Goal: Transaction & Acquisition: Purchase product/service

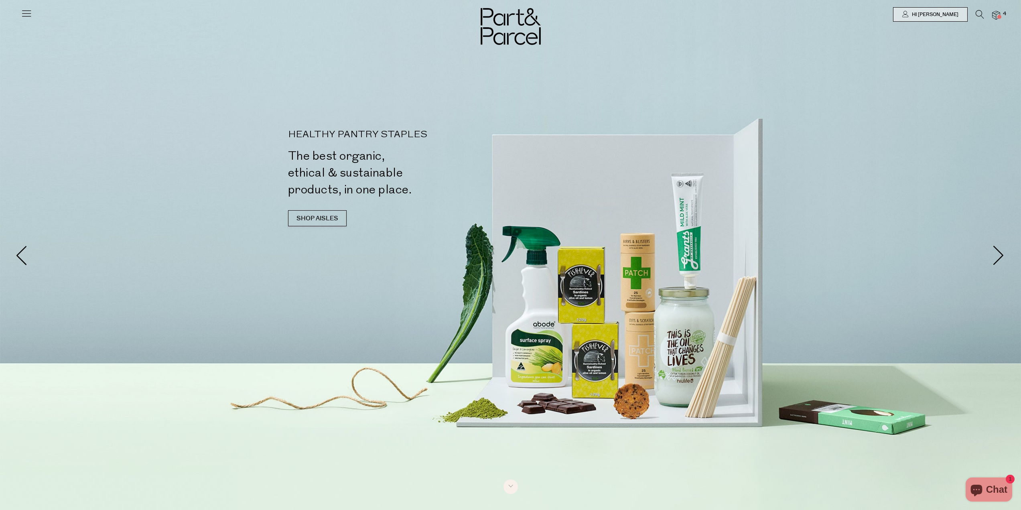
click at [996, 12] on img at bounding box center [996, 15] width 8 height 9
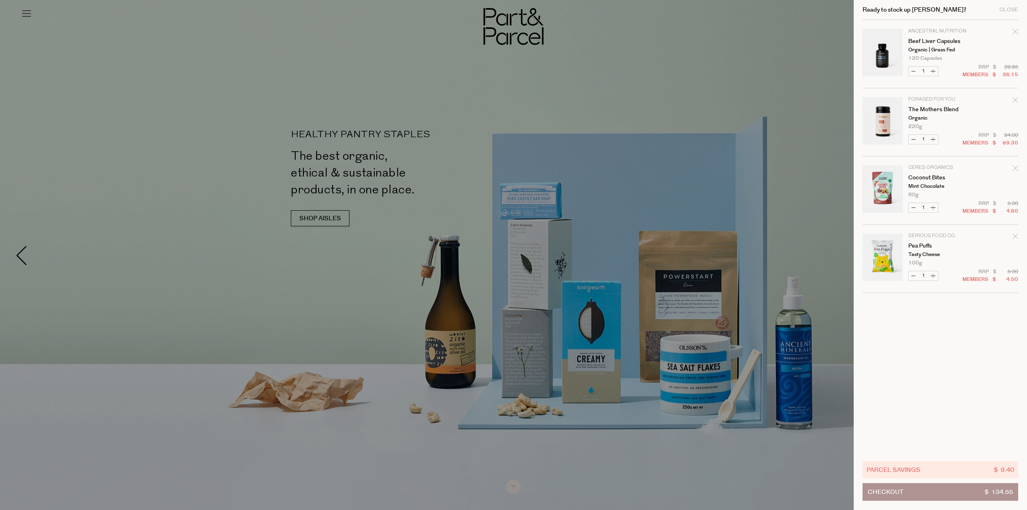
click at [1014, 101] on icon "Remove The Mothers Blend" at bounding box center [1015, 100] width 6 height 6
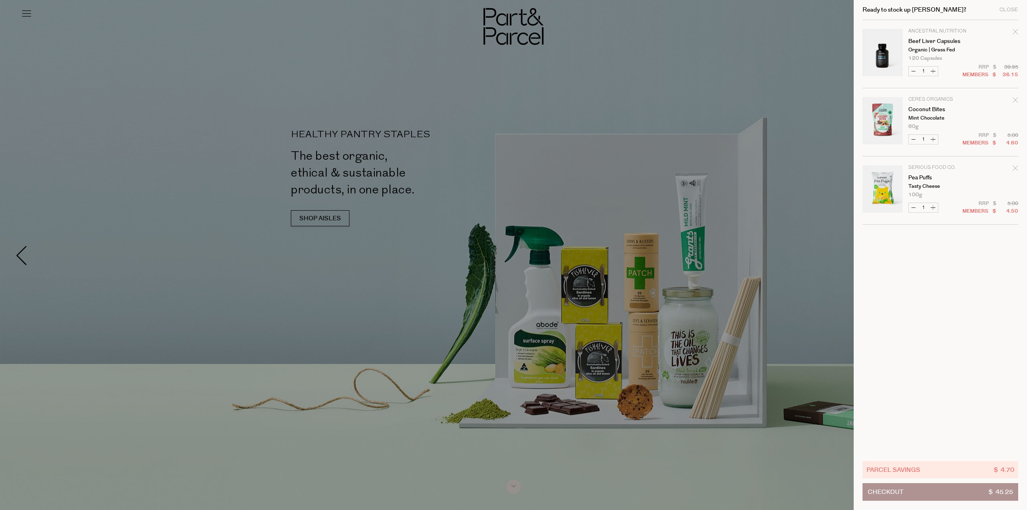
click at [633, 303] on div at bounding box center [513, 255] width 1027 height 510
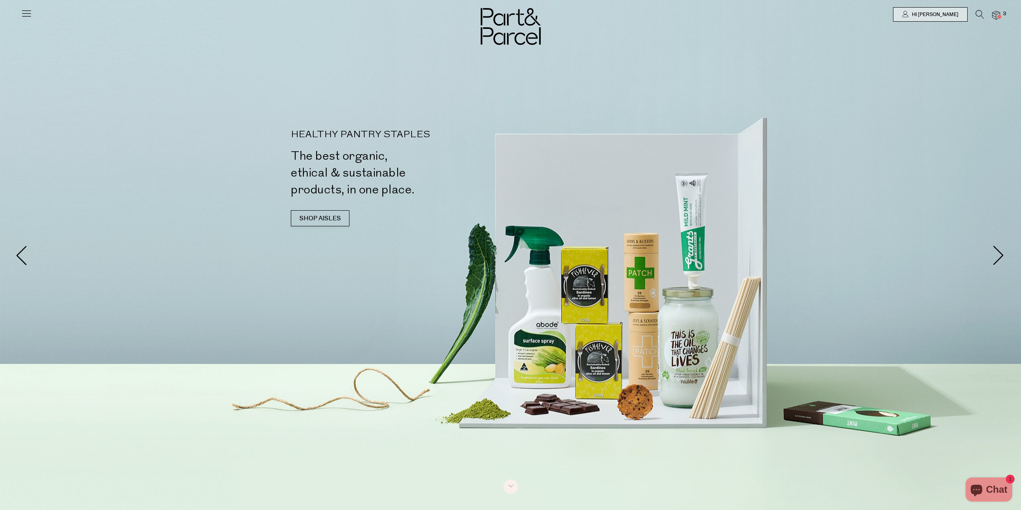
click at [979, 15] on icon at bounding box center [979, 14] width 8 height 9
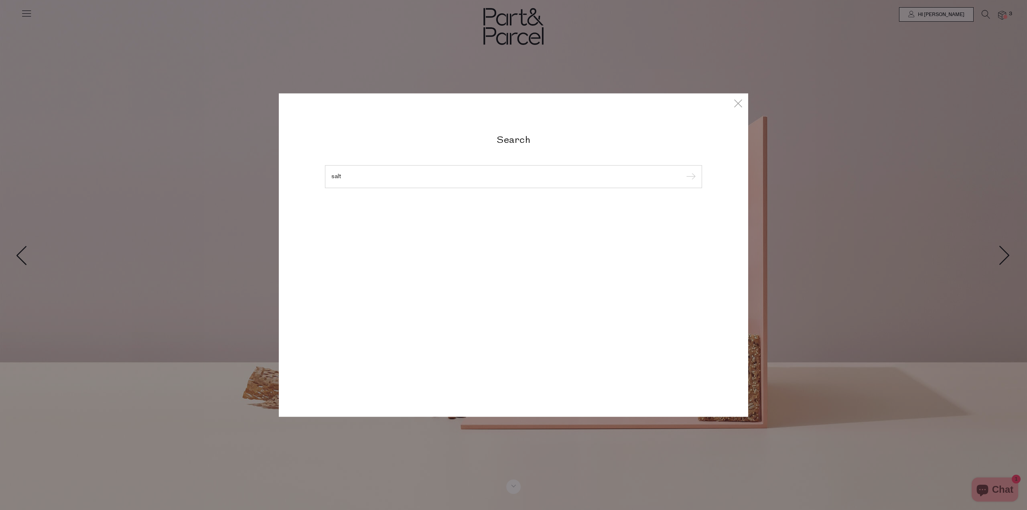
type input "salt"
click at [683, 171] on input "submit" at bounding box center [689, 177] width 12 height 12
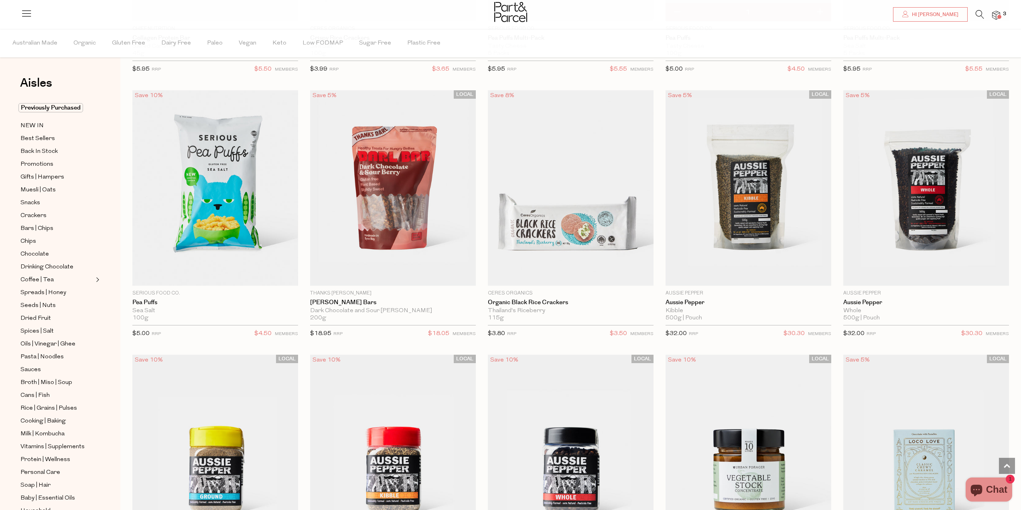
scroll to position [1604, 0]
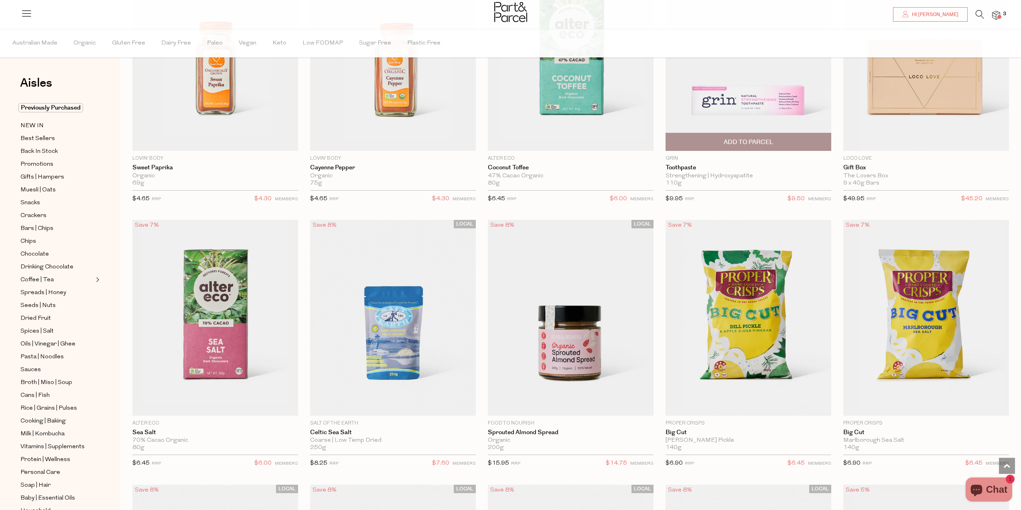
scroll to position [2540, 0]
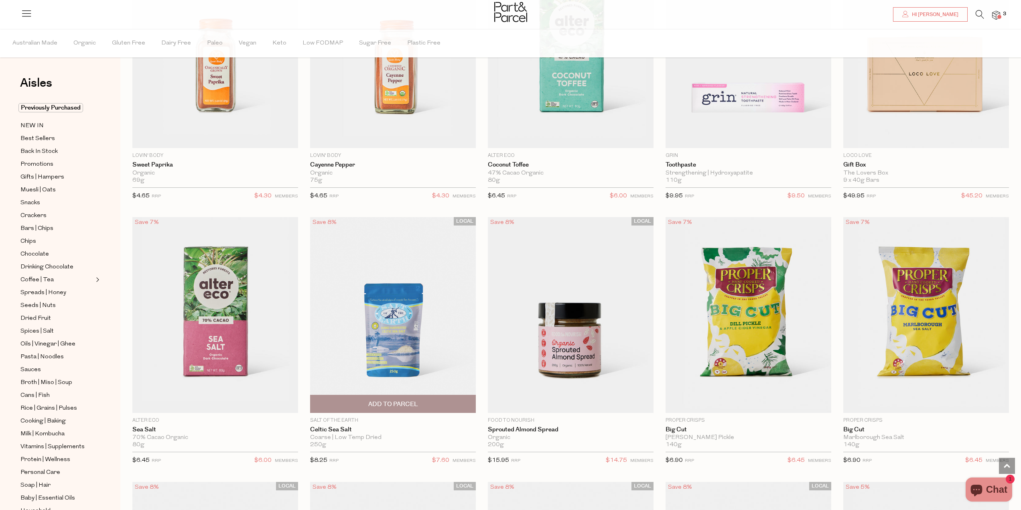
click at [396, 317] on img at bounding box center [393, 314] width 166 height 195
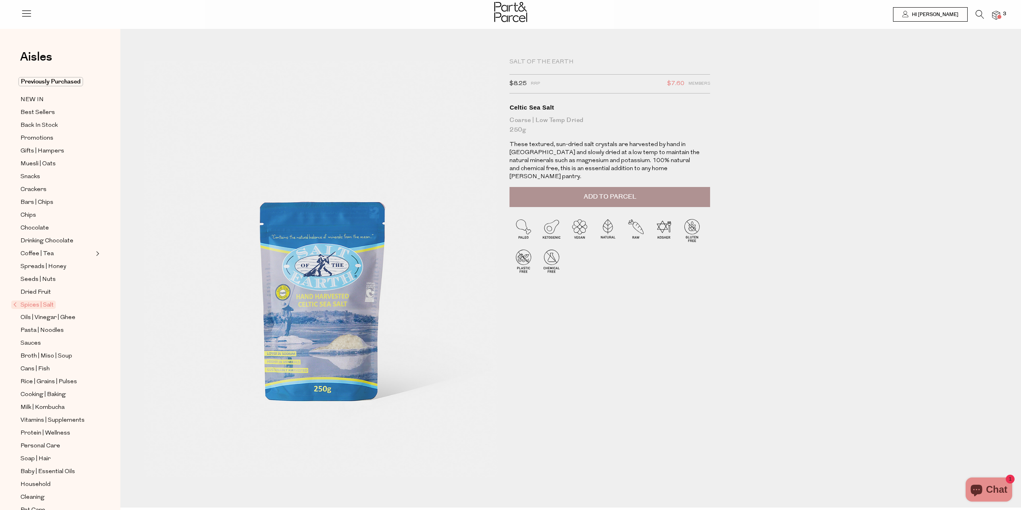
click at [586, 207] on div at bounding box center [609, 247] width 201 height 81
click at [590, 192] on span "Add to Parcel" at bounding box center [610, 196] width 53 height 9
click at [997, 17] on img at bounding box center [996, 15] width 8 height 9
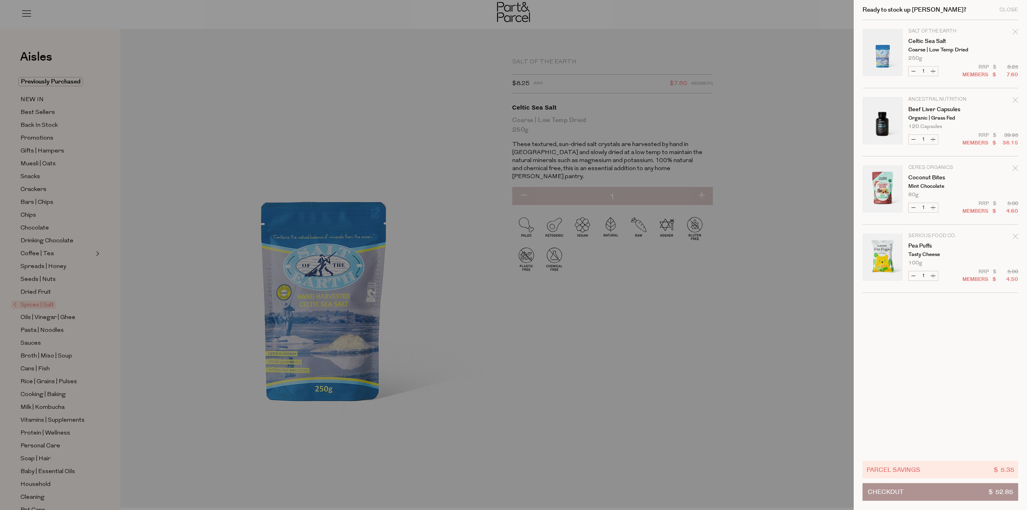
click at [944, 491] on button "Checkout $ 52.85" at bounding box center [940, 492] width 156 height 18
